Goal: Information Seeking & Learning: Learn about a topic

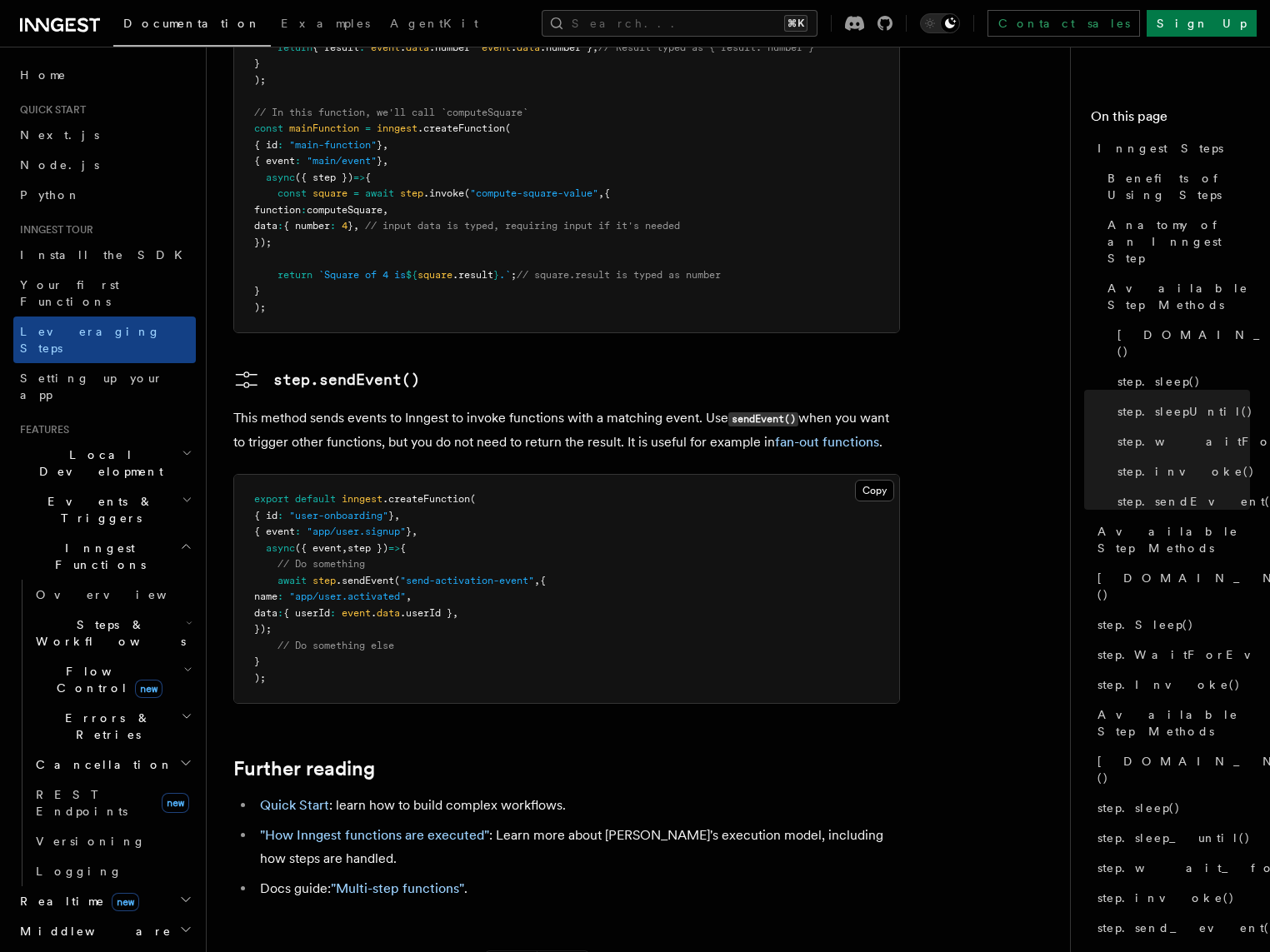
scroll to position [3447, 0]
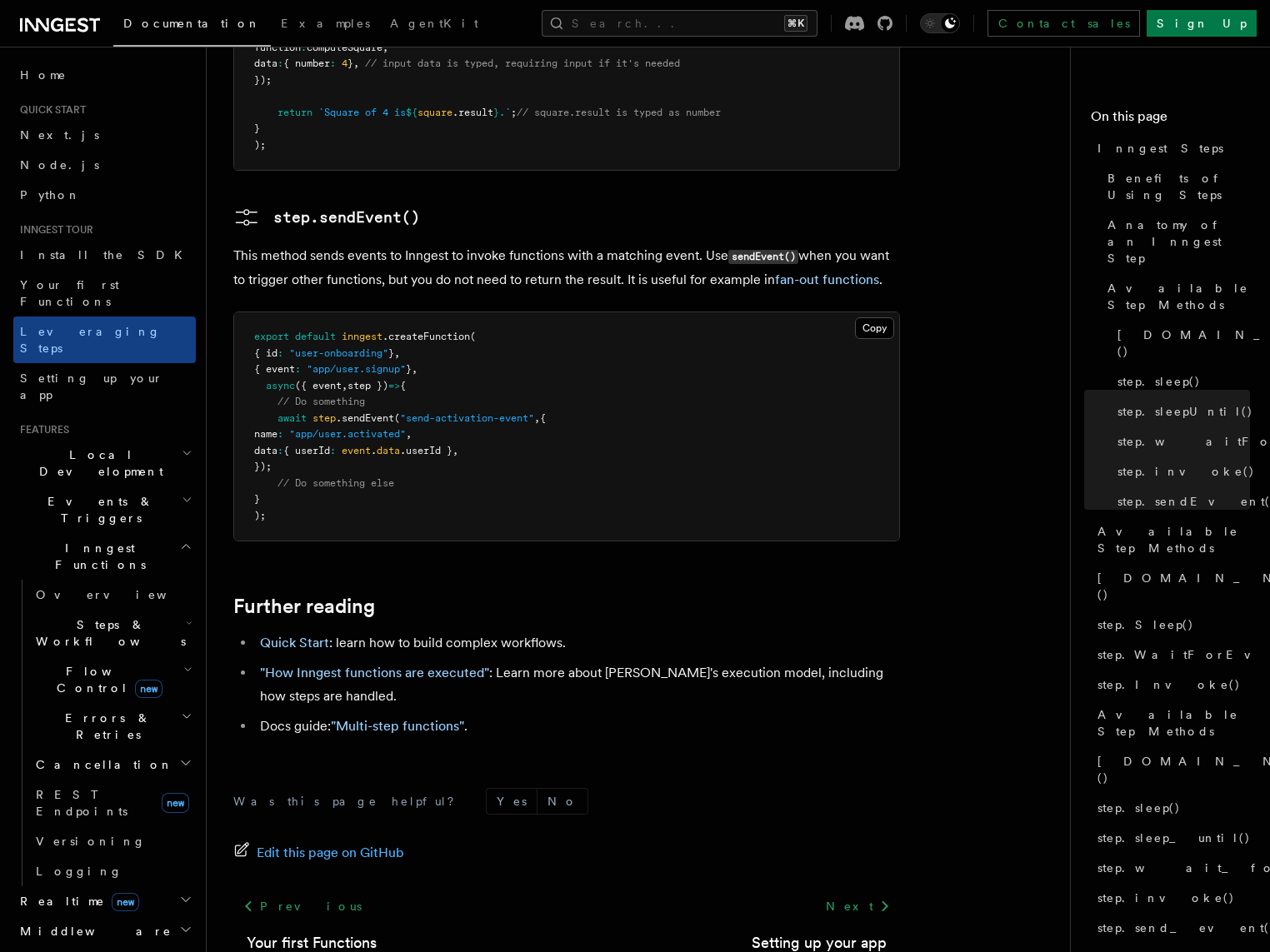
click at [184, 663] on icon "button" at bounding box center [188, 669] width 9 height 13
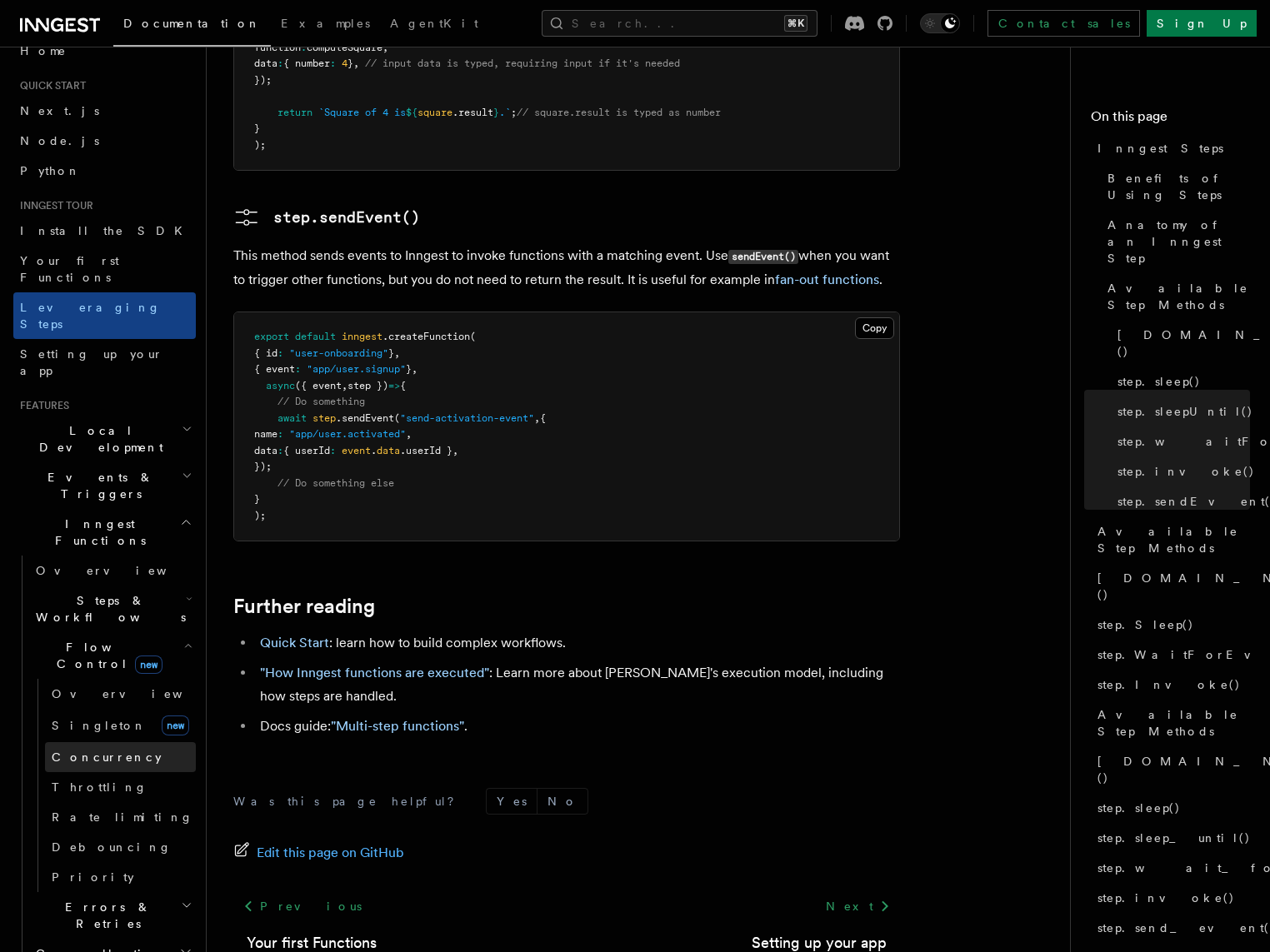
scroll to position [30, 0]
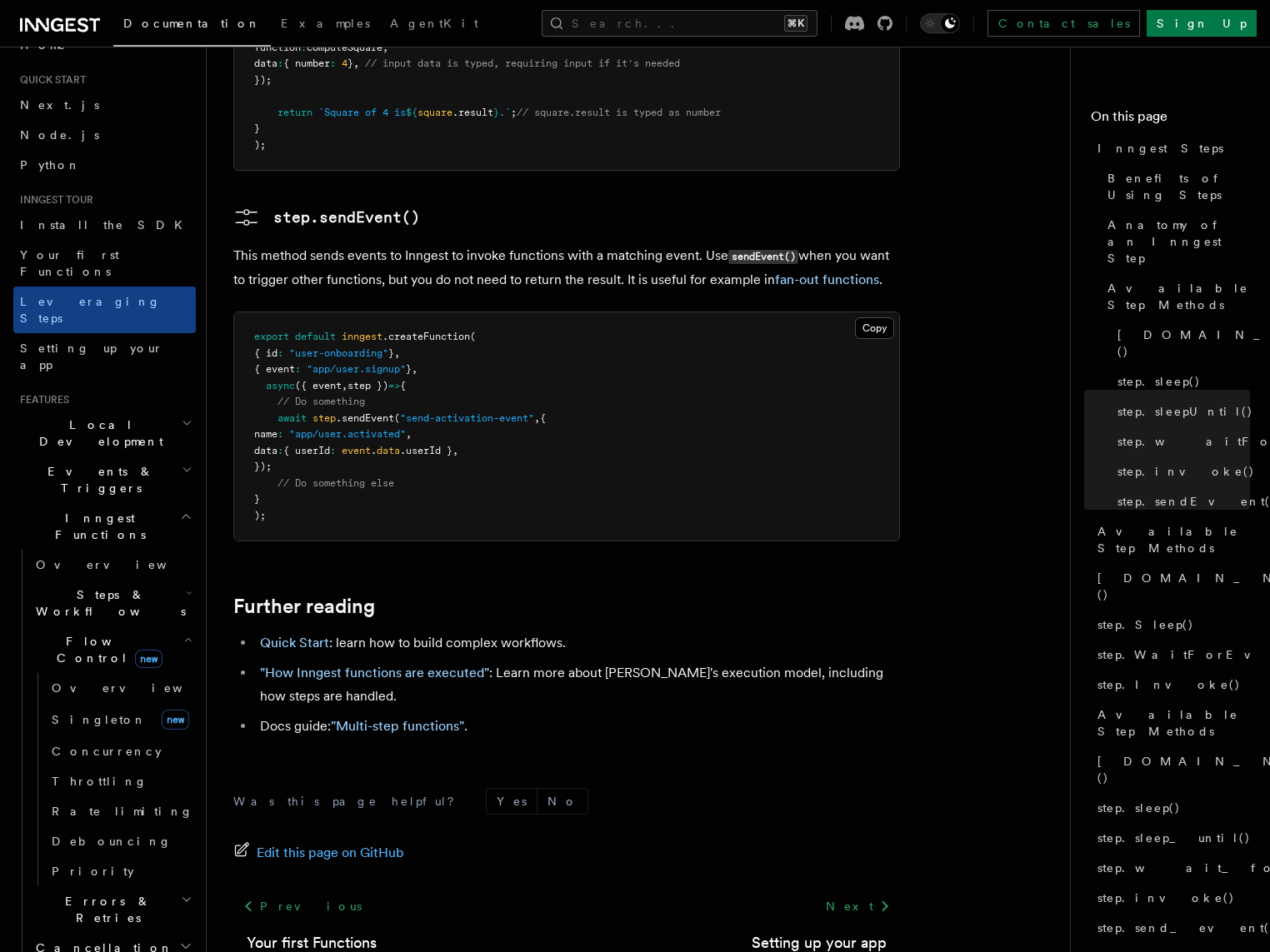
click at [174, 504] on h2 "Inngest Functions" at bounding box center [104, 527] width 183 height 47
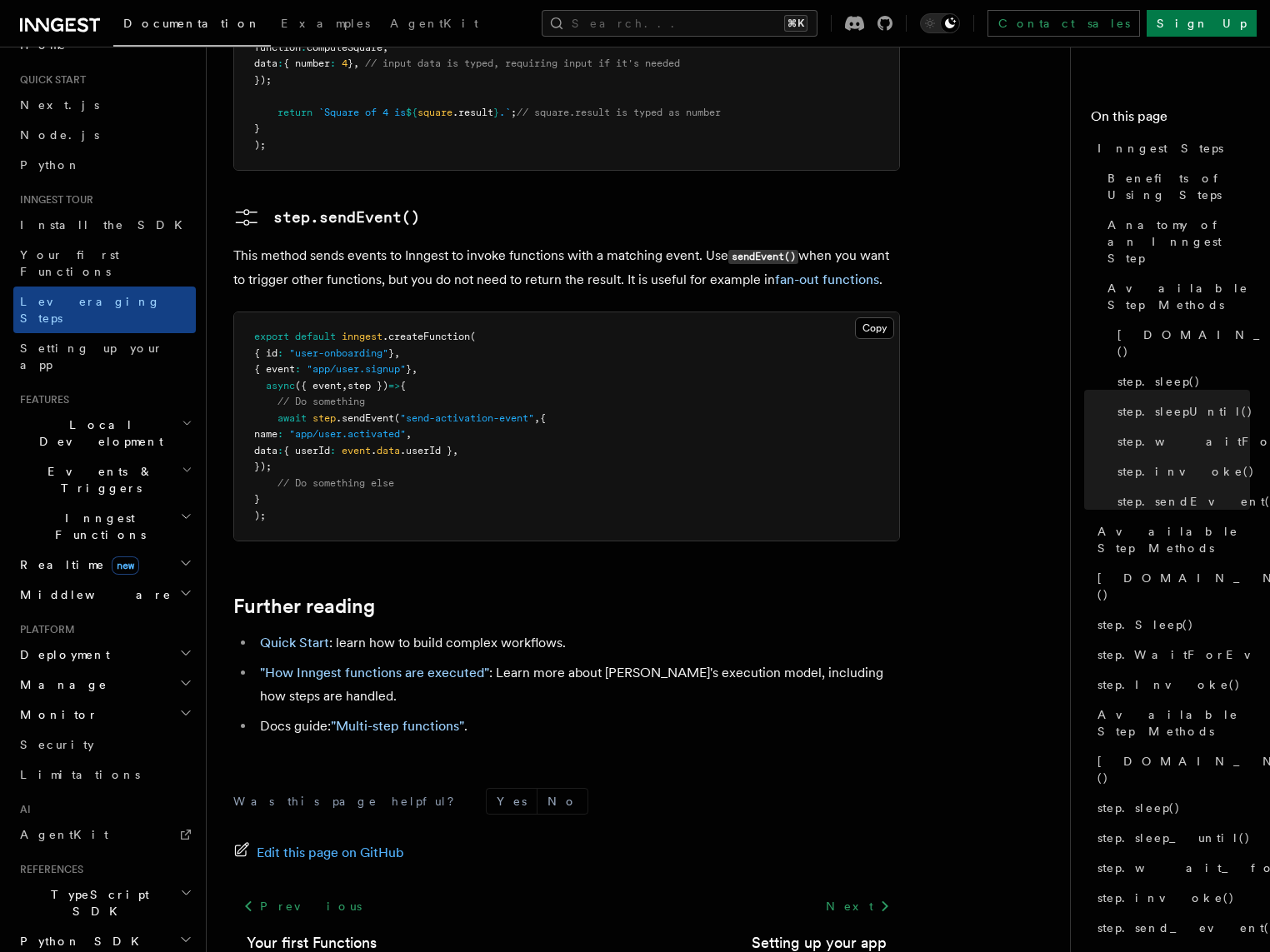
click at [185, 557] on icon "button" at bounding box center [186, 563] width 13 height 13
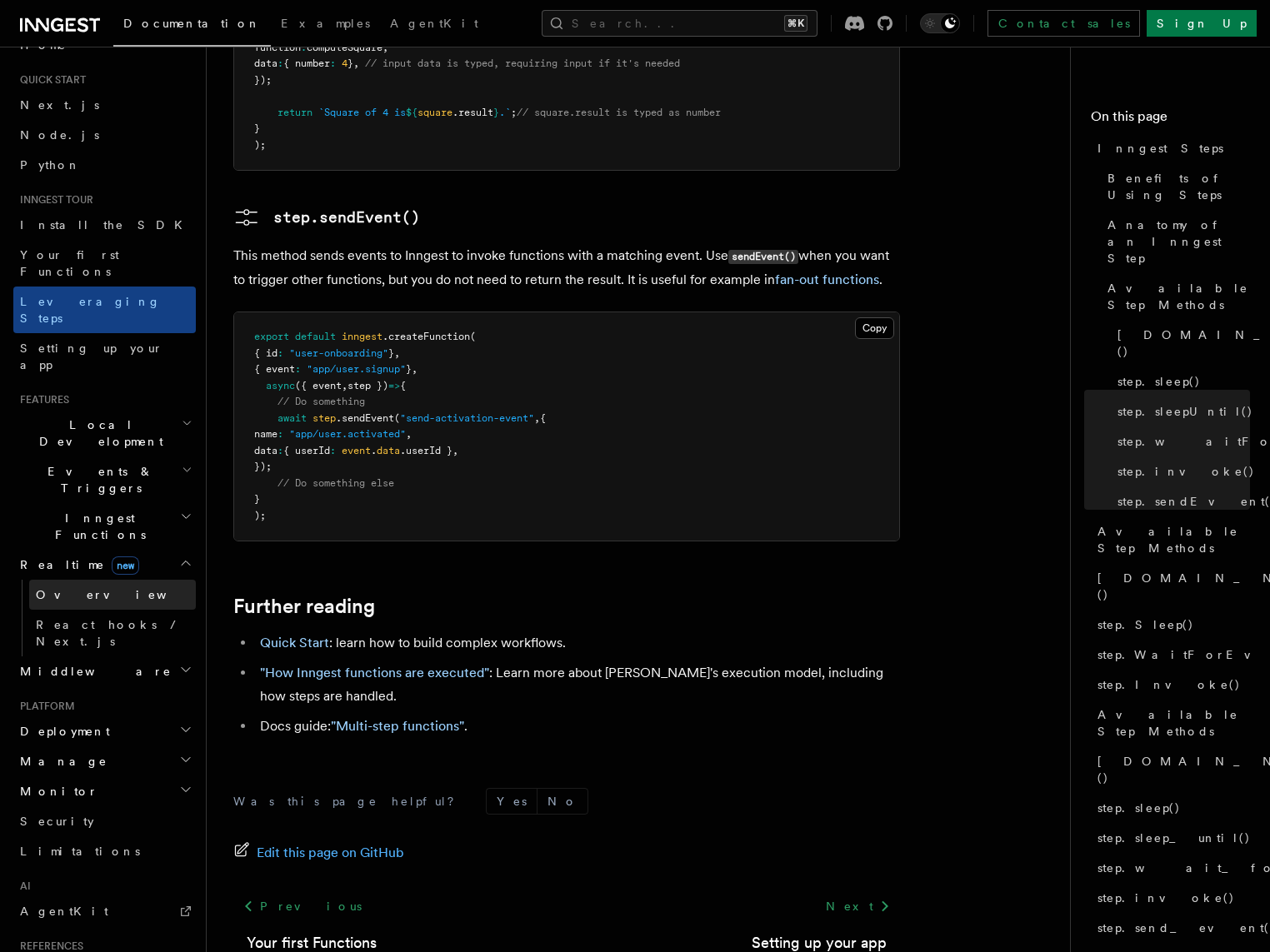
click at [112, 580] on link "Overview" at bounding box center [112, 595] width 167 height 30
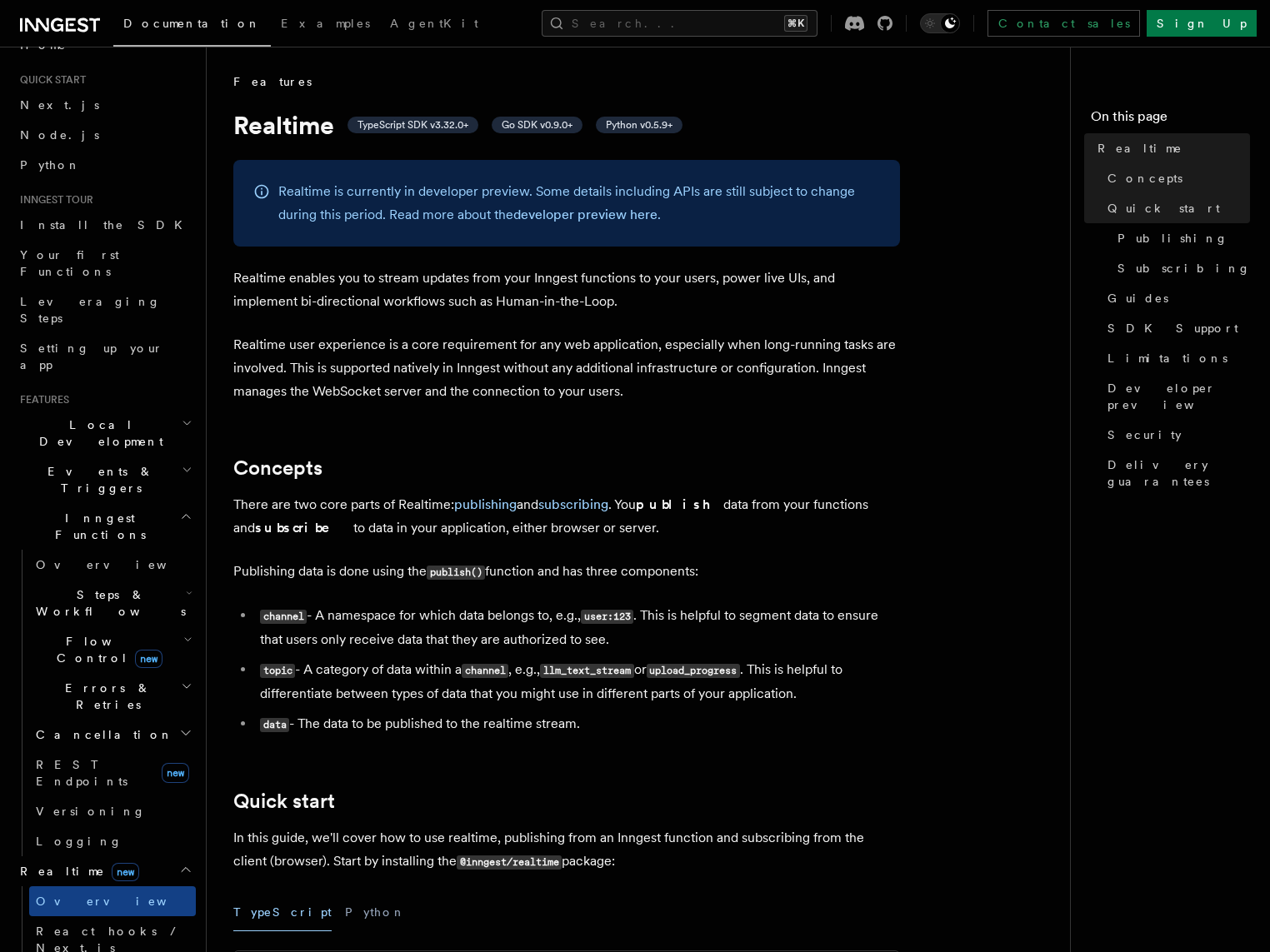
click at [289, 372] on p "Realtime user experience is a core requirement for any web application, especia…" at bounding box center [566, 367] width 667 height 70
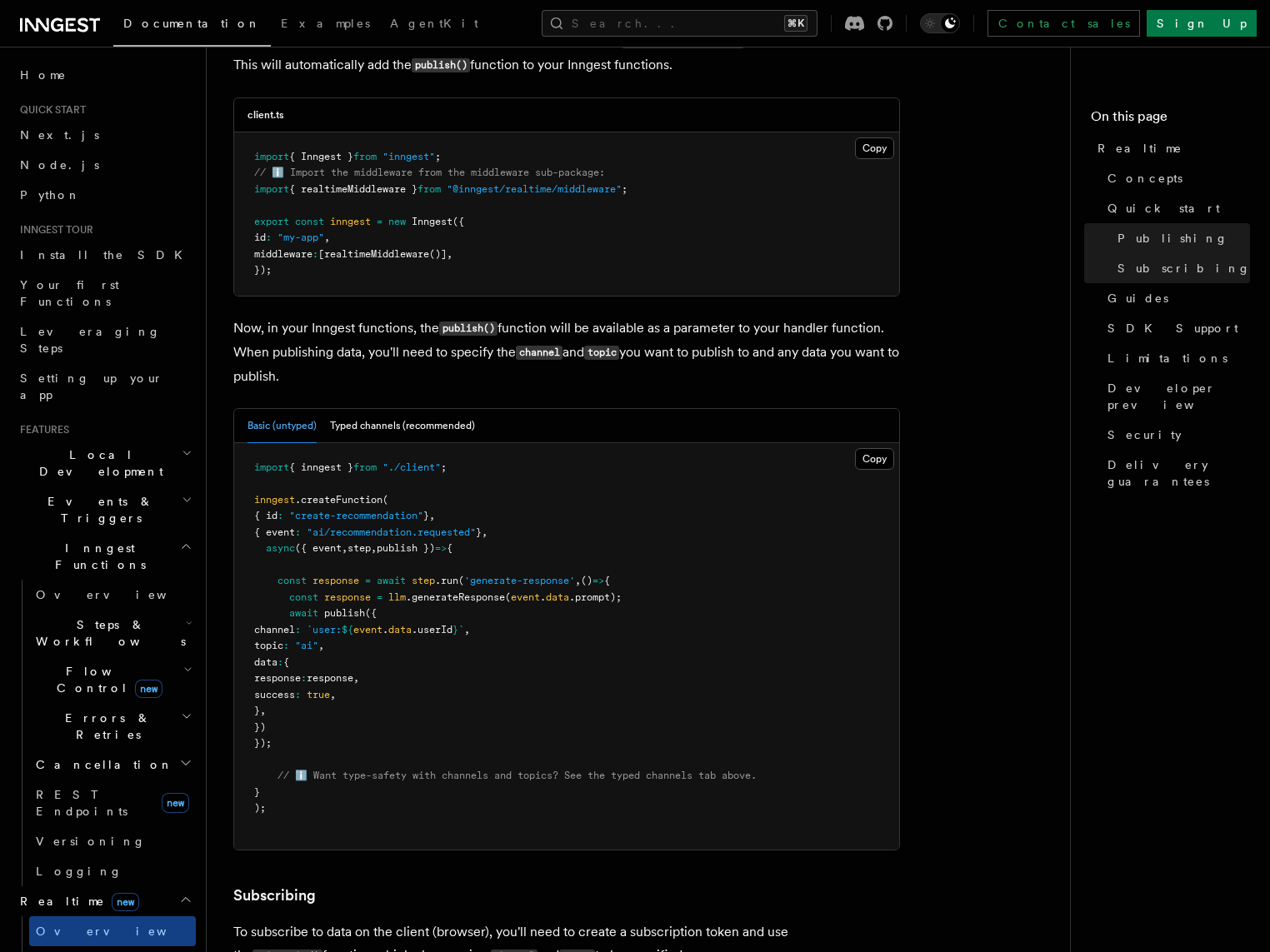
scroll to position [1158, 0]
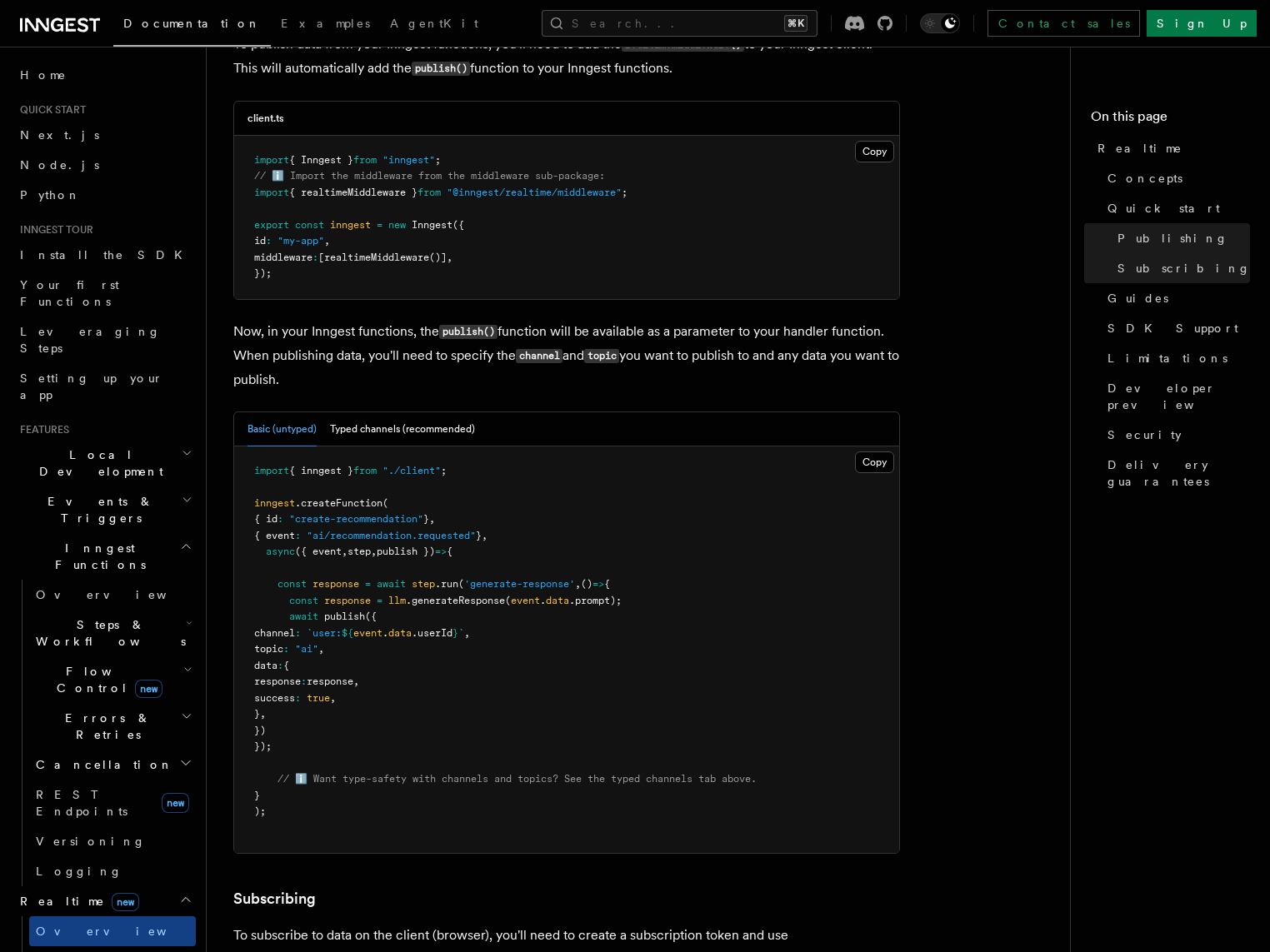
click at [142, 440] on h2 "Local Development" at bounding box center [104, 463] width 183 height 47
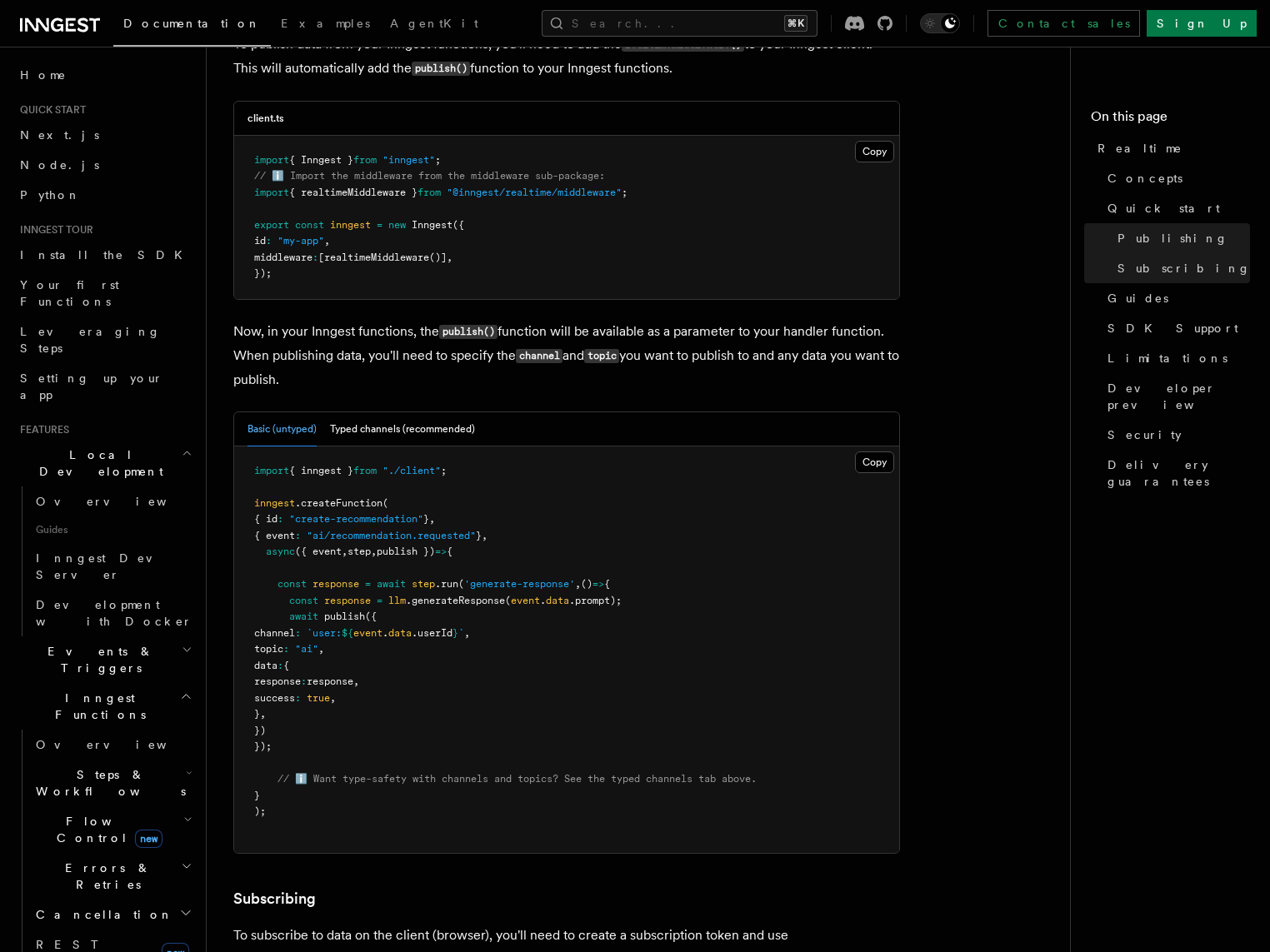
click at [125, 637] on h2 "Events & Triggers" at bounding box center [104, 660] width 183 height 47
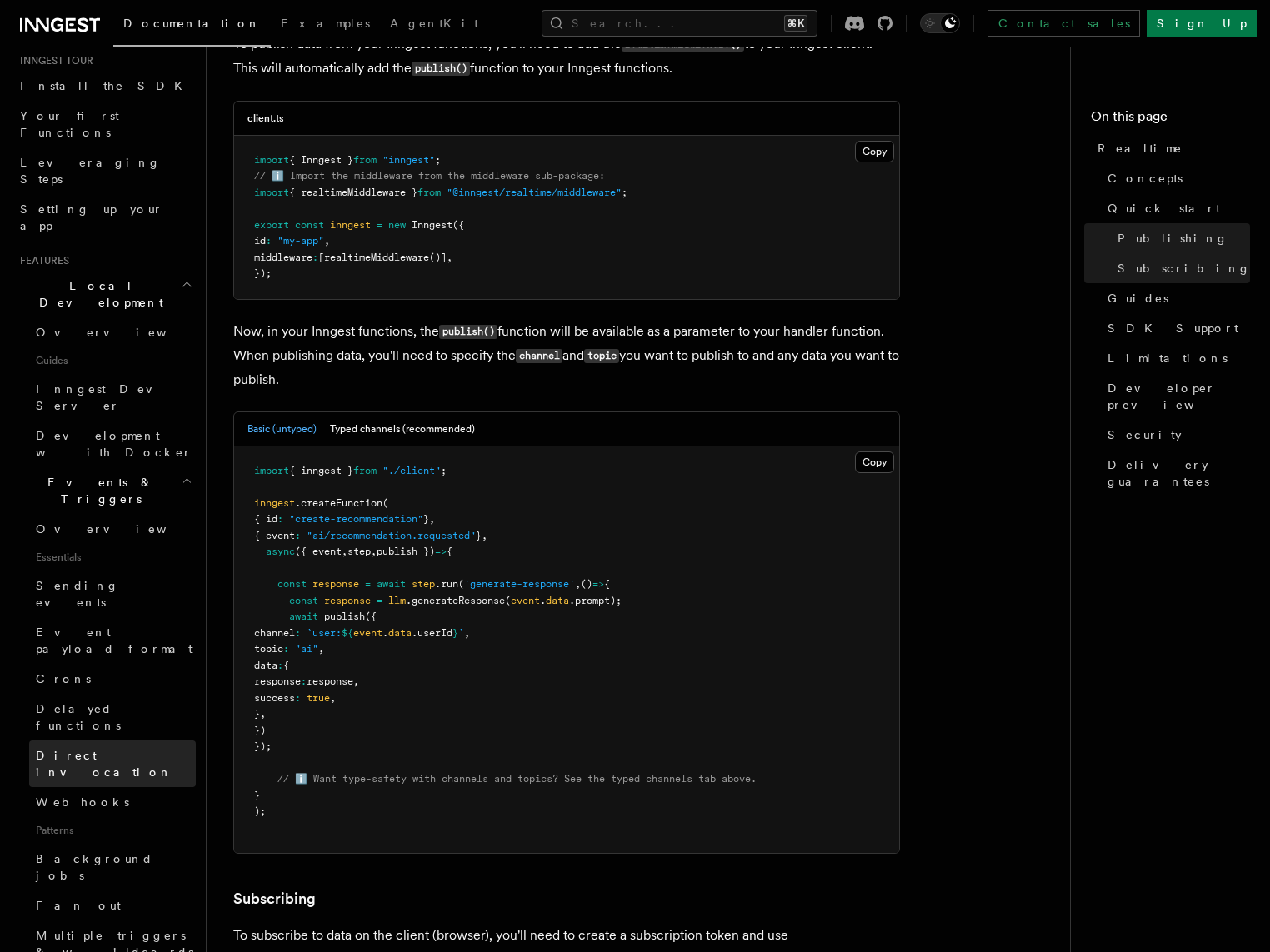
scroll to position [174, 0]
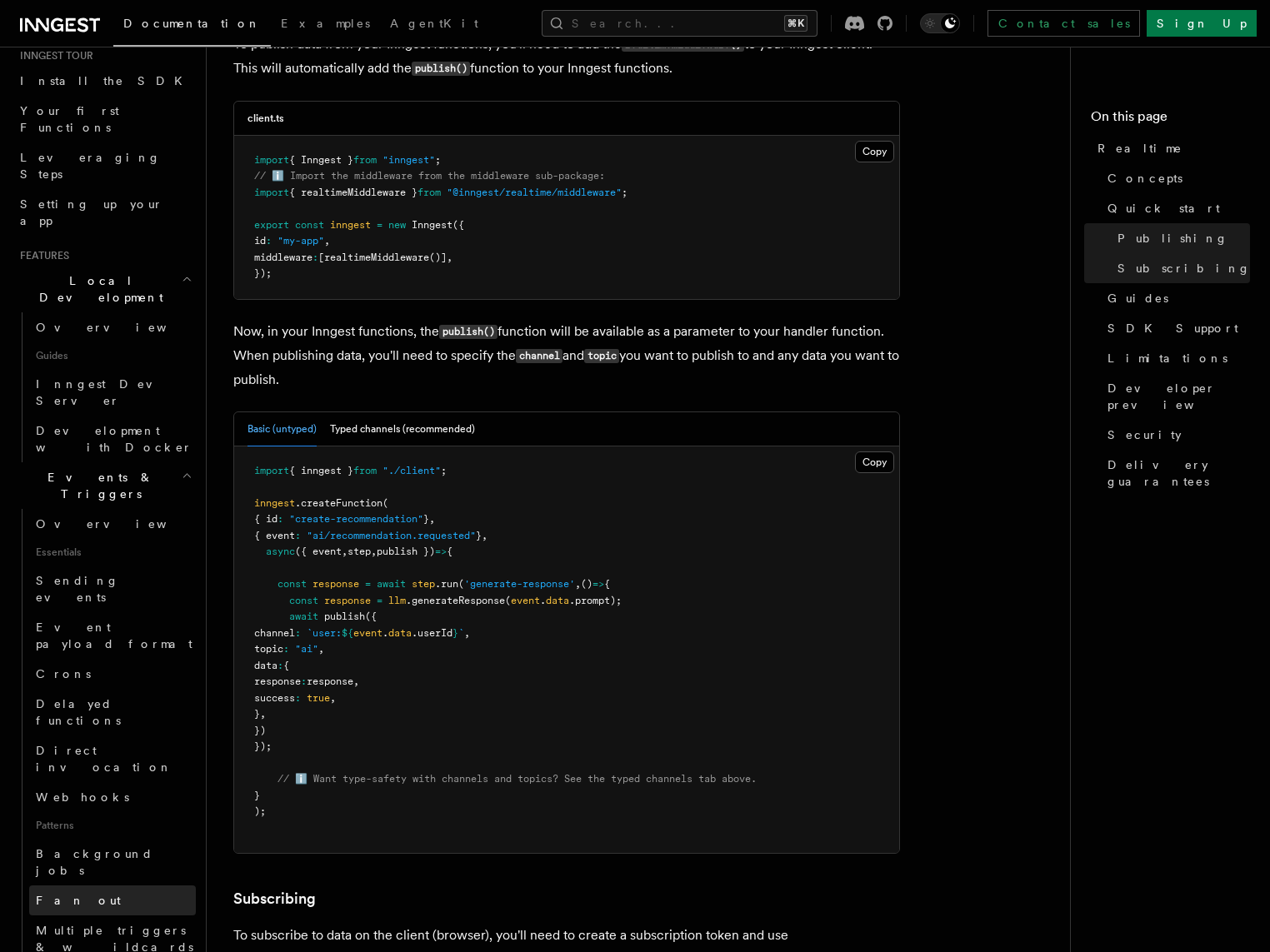
click at [89, 886] on link "Fan out" at bounding box center [112, 901] width 167 height 30
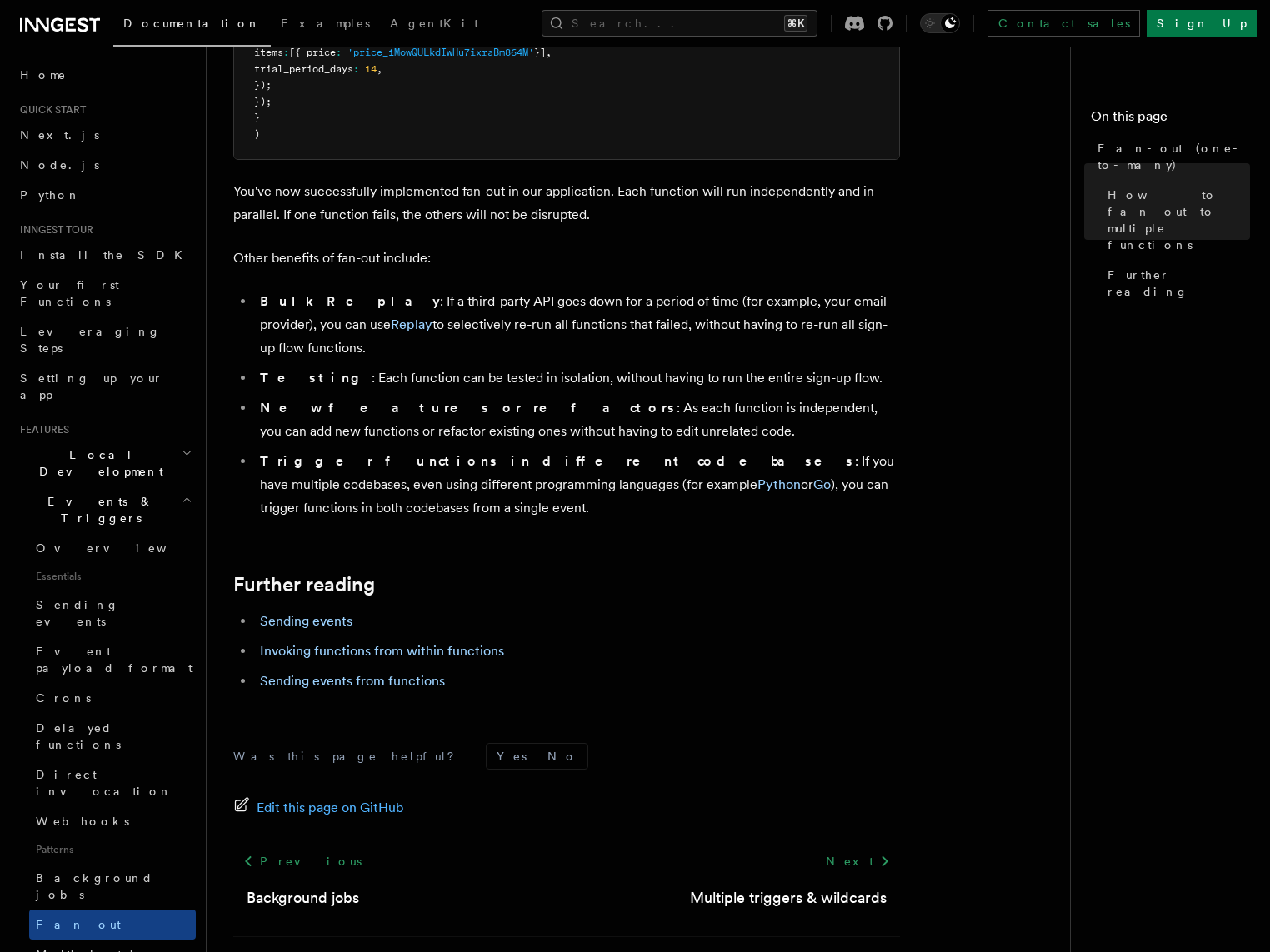
click at [336, 313] on li "Bulk Replay : If a third-party API goes down for a period of time (for example,…" at bounding box center [577, 324] width 645 height 70
click at [404, 290] on li "Bulk Replay : If a third-party API goes down for a period of time (for example,…" at bounding box center [577, 324] width 645 height 70
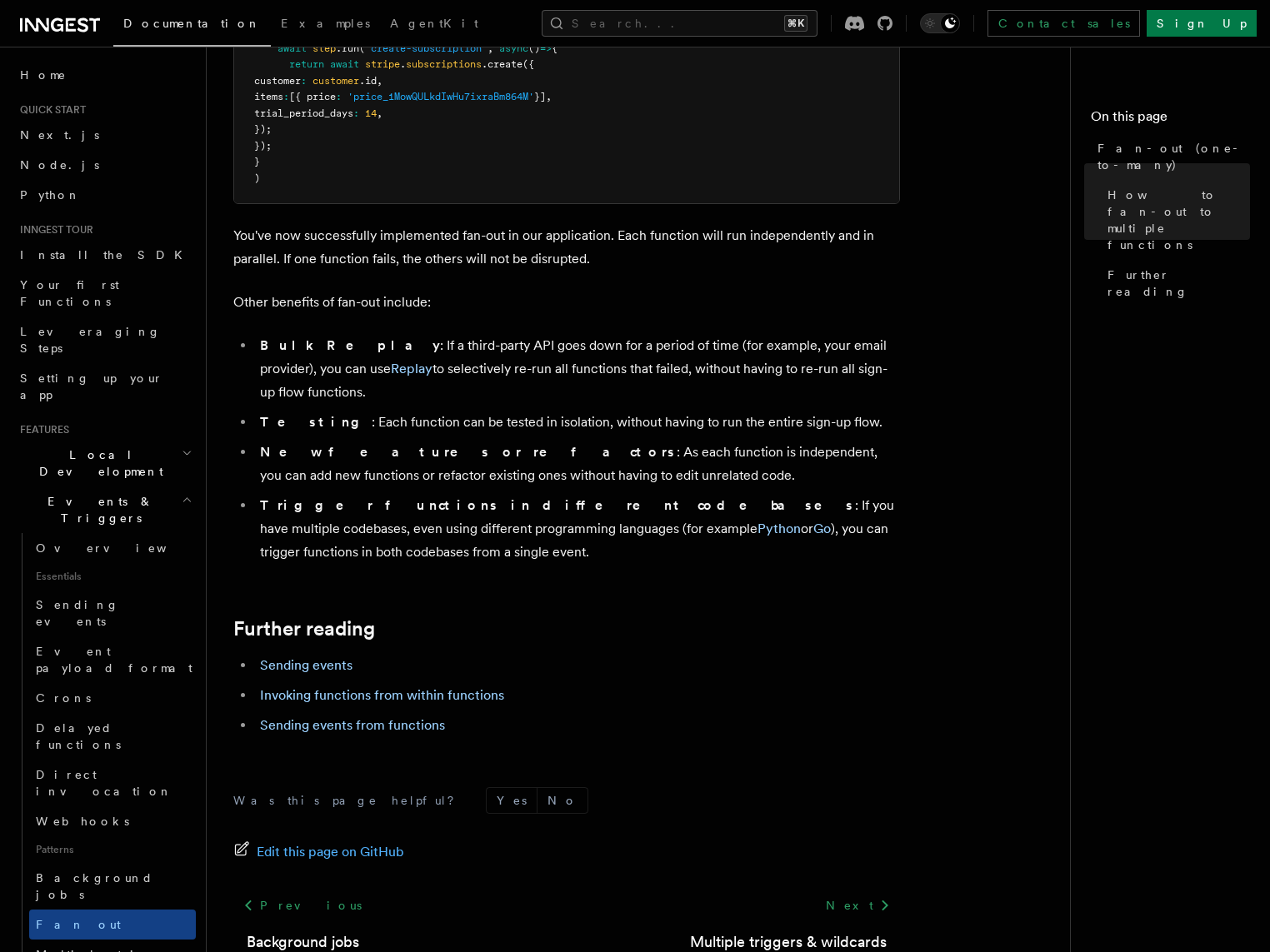
scroll to position [1948, 0]
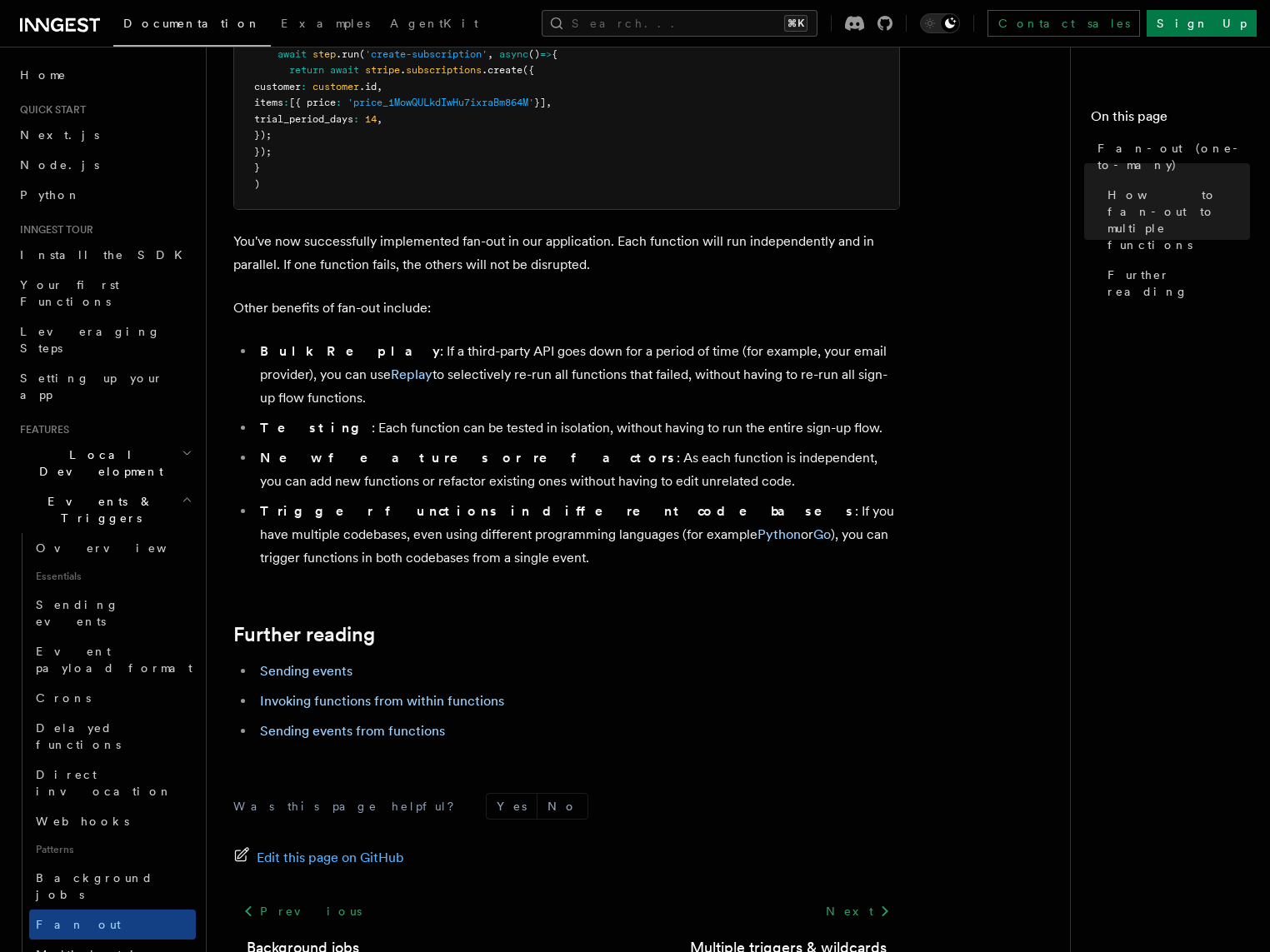
click at [404, 297] on p "Other benefits of fan-out include:" at bounding box center [566, 308] width 667 height 23
click at [406, 248] on p "You've now successfully implemented fan-out in our application. Each function w…" at bounding box center [566, 254] width 667 height 47
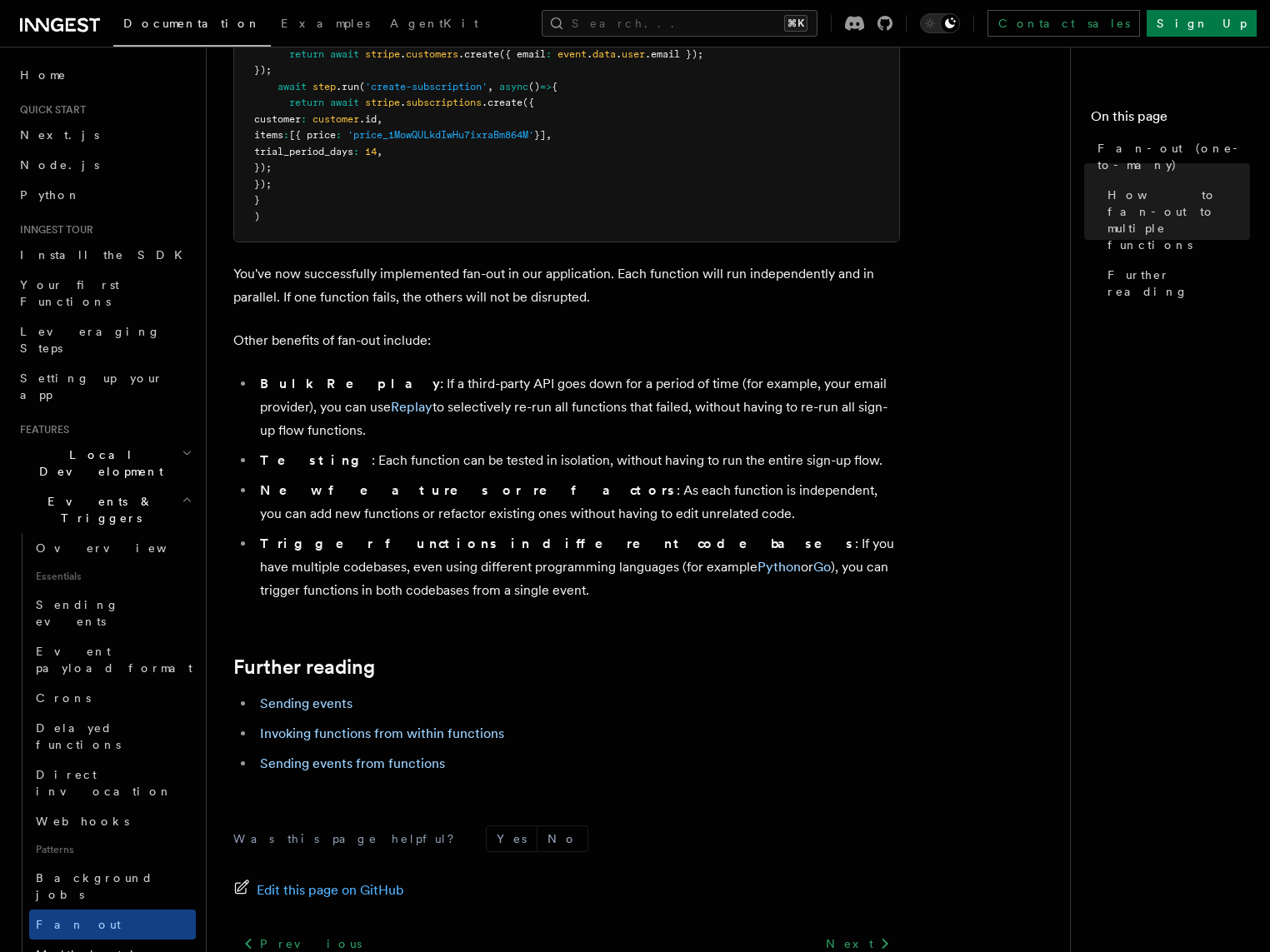
scroll to position [1913, 0]
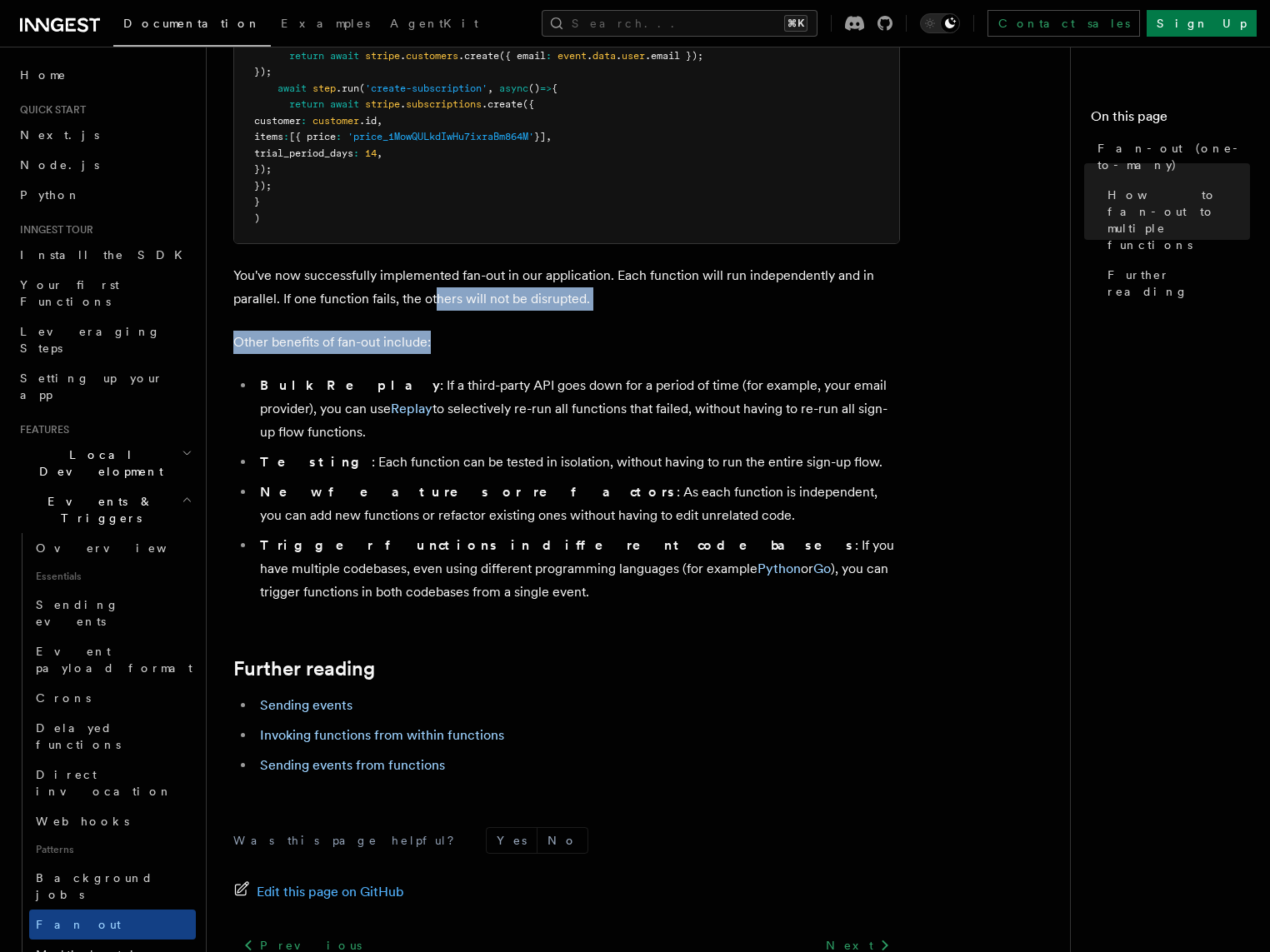
drag, startPoint x: 435, startPoint y: 266, endPoint x: 443, endPoint y: 332, distance: 66.5
click at [443, 332] on p "Other benefits of fan-out include:" at bounding box center [566, 342] width 667 height 23
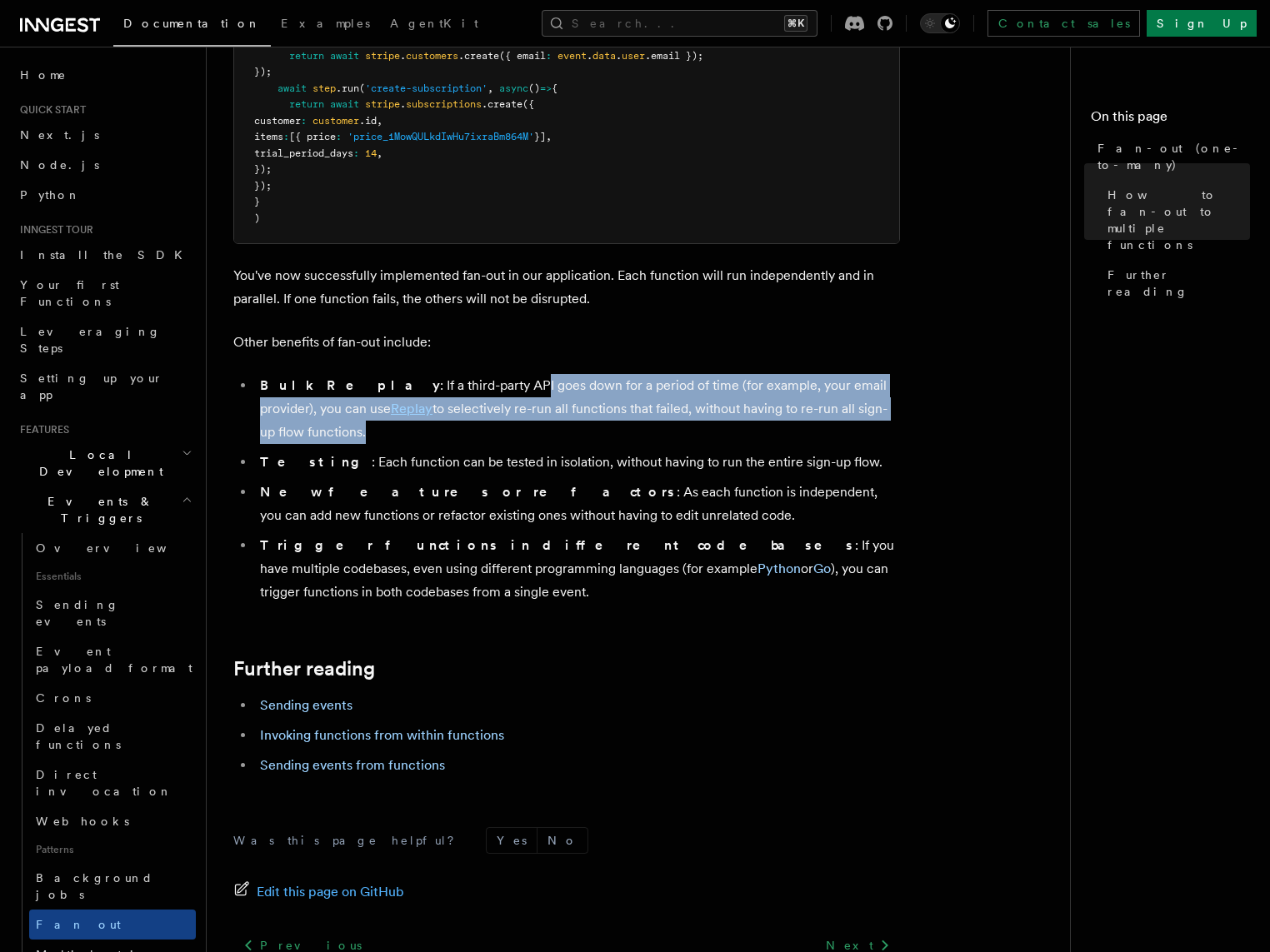
drag, startPoint x: 444, startPoint y: 368, endPoint x: 448, endPoint y: 399, distance: 31.3
click at [448, 399] on ul "Bulk Replay : If a third-party API goes down for a period of time (for example,…" at bounding box center [566, 489] width 667 height 230
click at [433, 374] on li "Bulk Replay : If a third-party API goes down for a period of time (for example,…" at bounding box center [577, 408] width 645 height 70
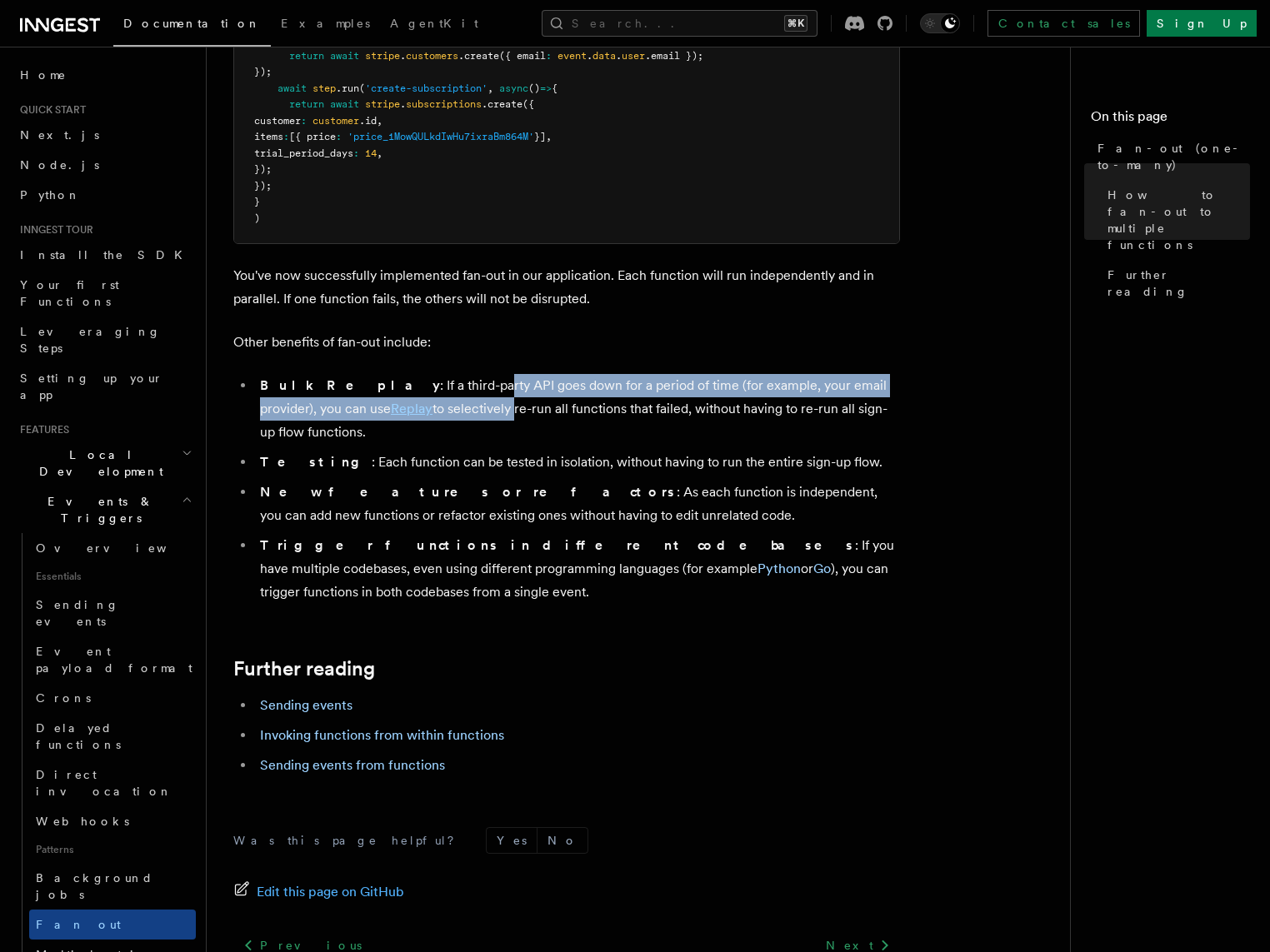
drag, startPoint x: 404, startPoint y: 358, endPoint x: 403, endPoint y: 393, distance: 35.0
click at [403, 393] on li "Bulk Replay : If a third-party API goes down for a period of time (for example,…" at bounding box center [577, 408] width 645 height 70
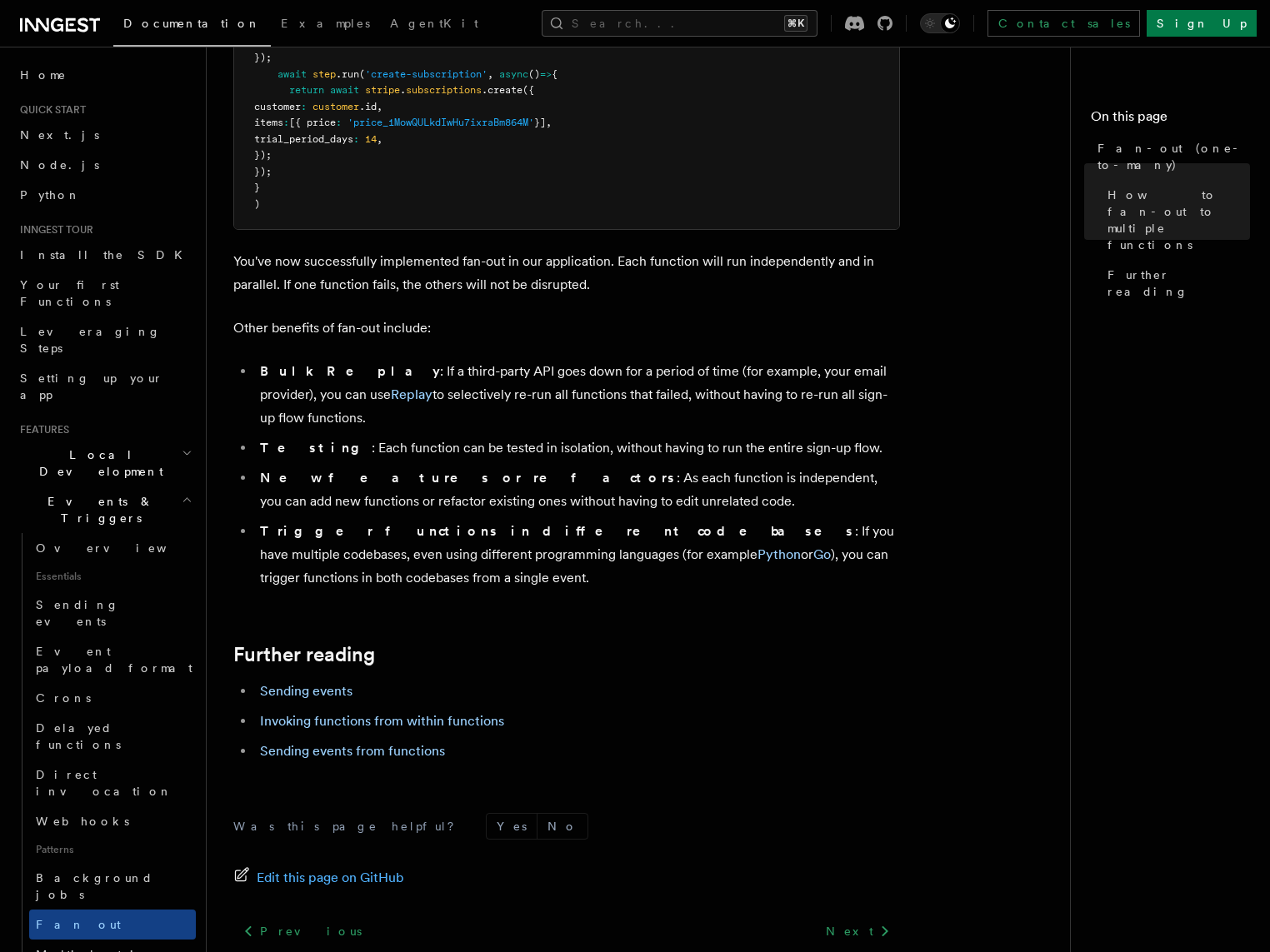
scroll to position [1932, 0]
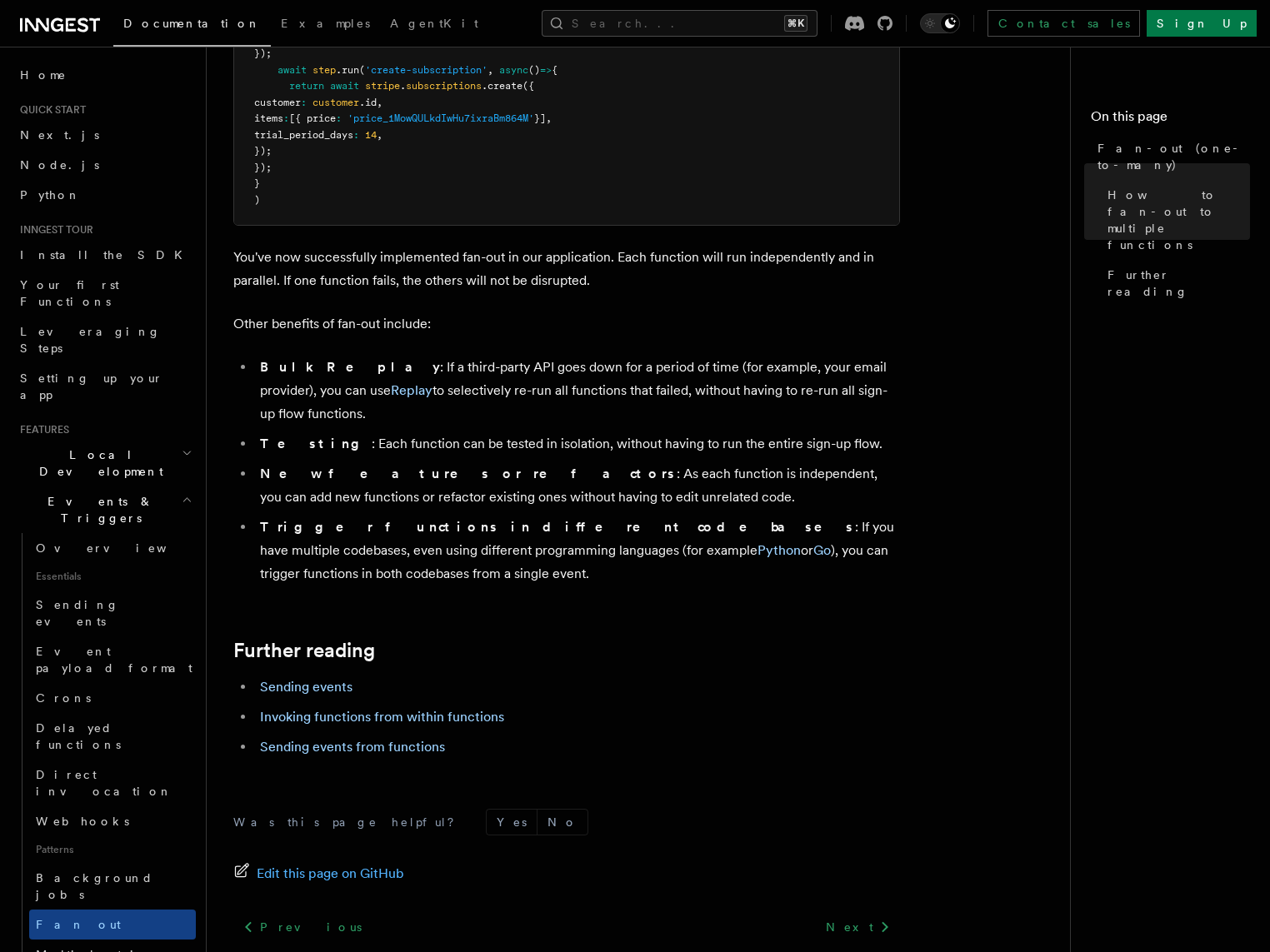
click at [406, 462] on li "New features or refactors : As each function is independent, you can add new fu…" at bounding box center [577, 486] width 645 height 47
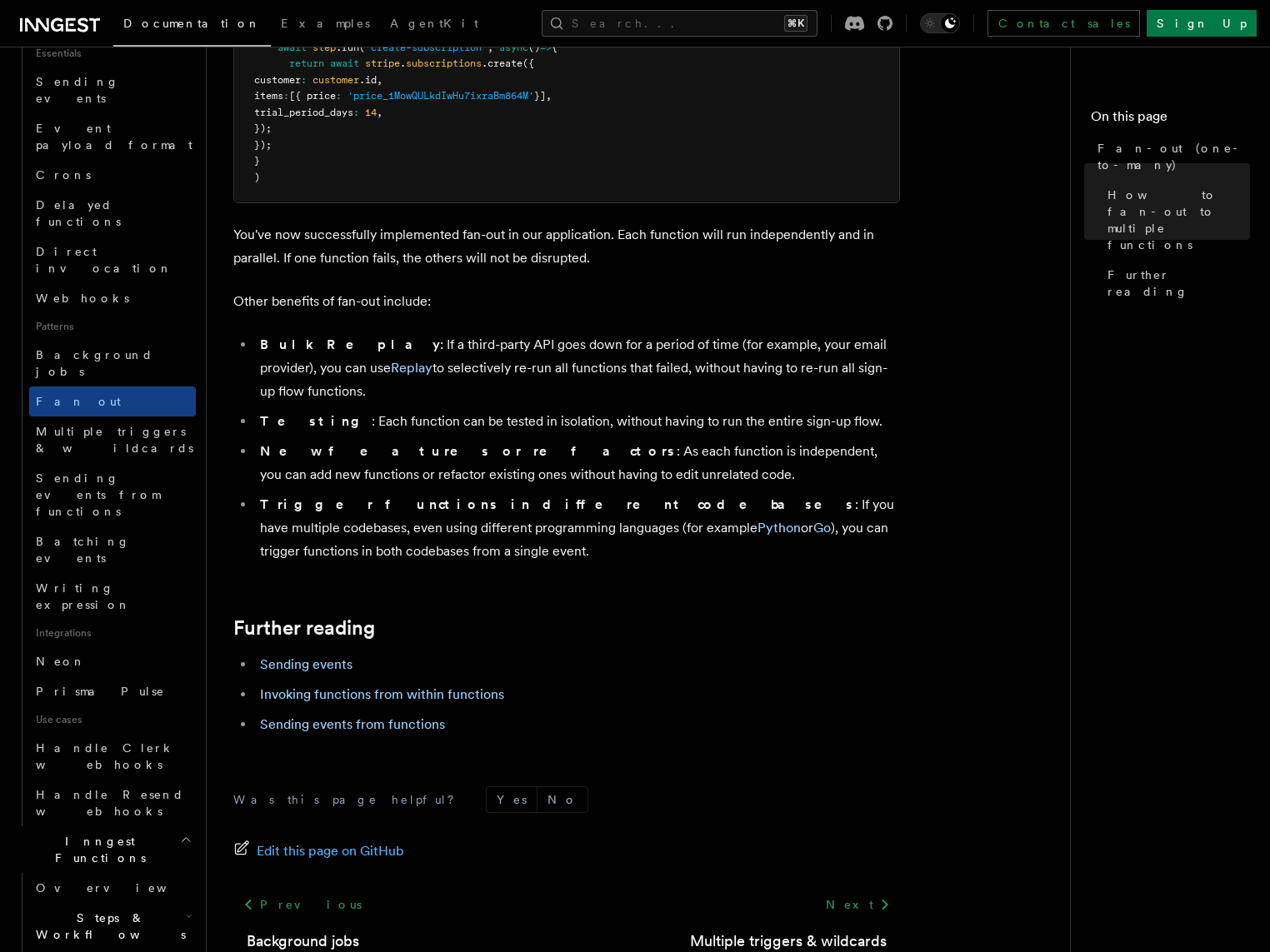
scroll to position [535, 0]
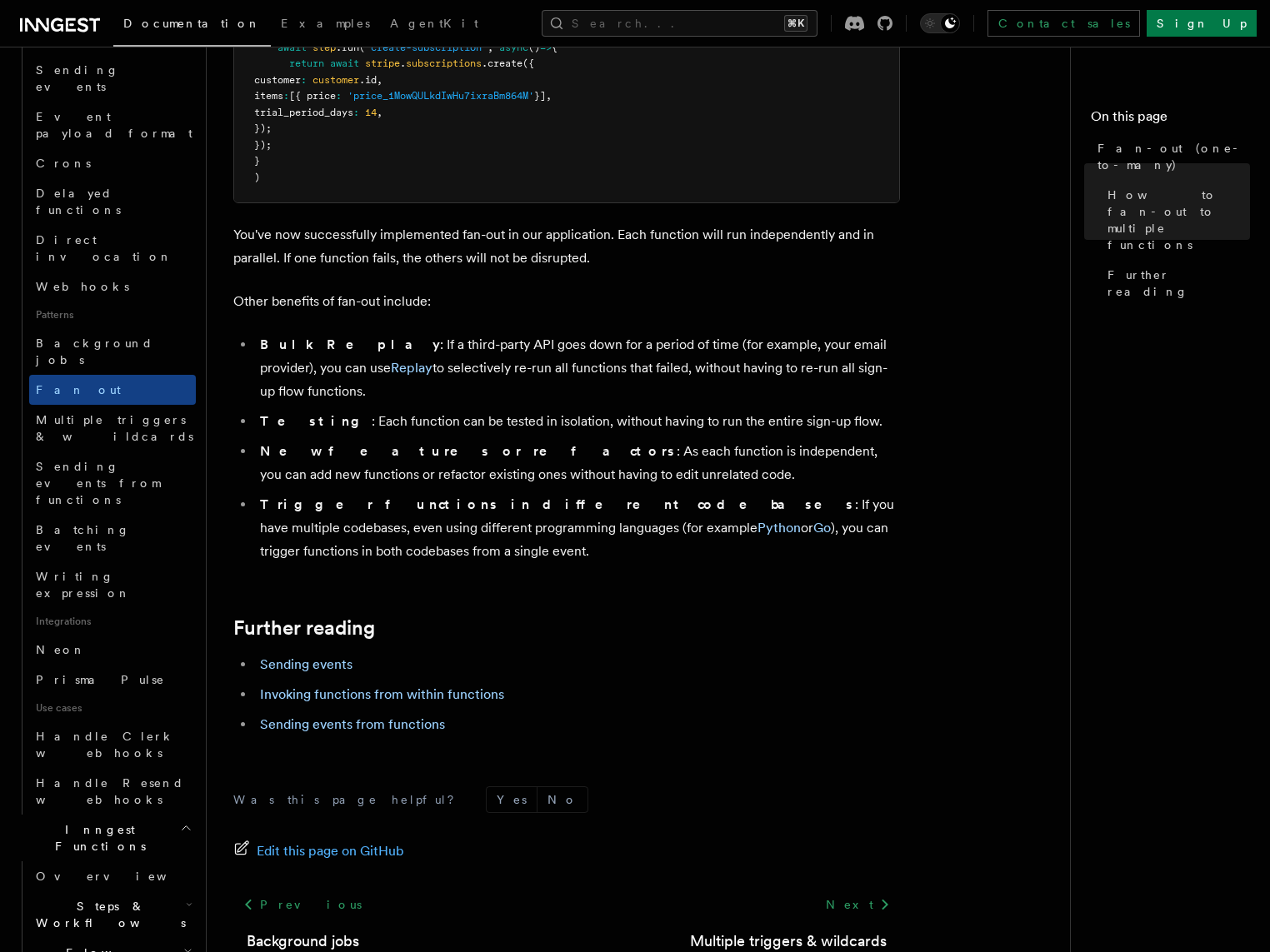
click at [177, 891] on h2 "Steps & Workflows" at bounding box center [112, 915] width 167 height 47
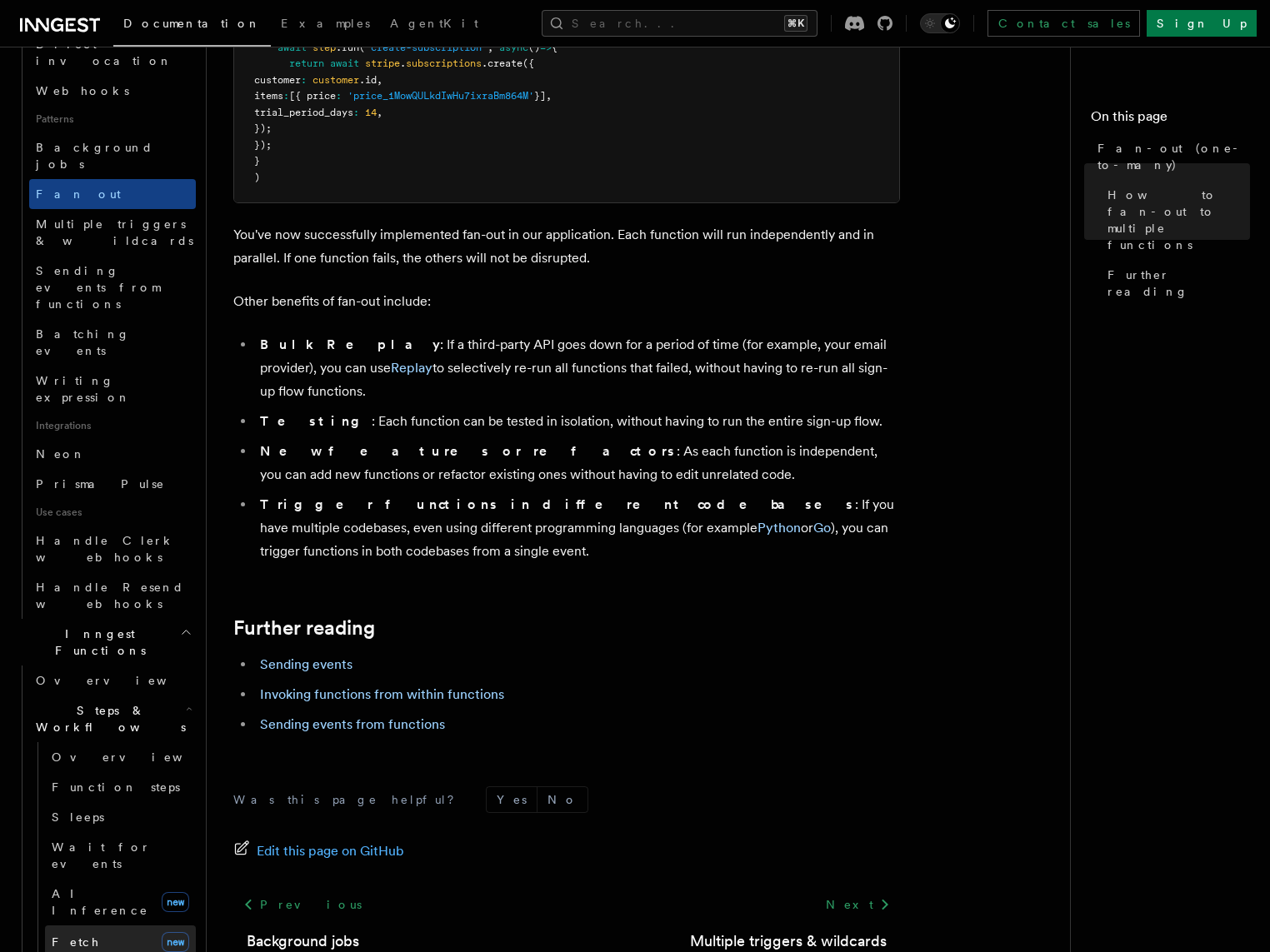
scroll to position [755, 0]
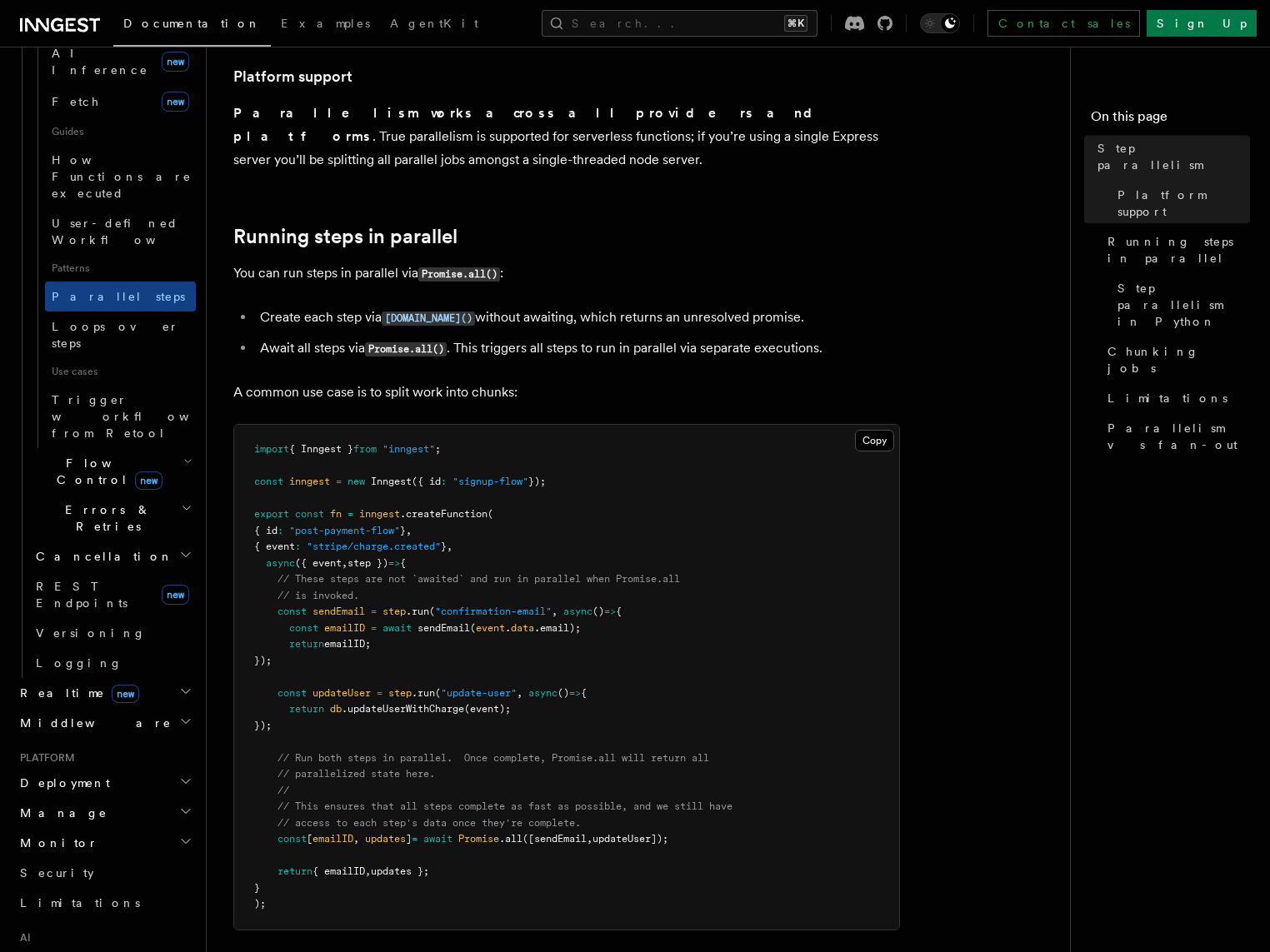
scroll to position [210, 0]
